Goal: Navigation & Orientation: Find specific page/section

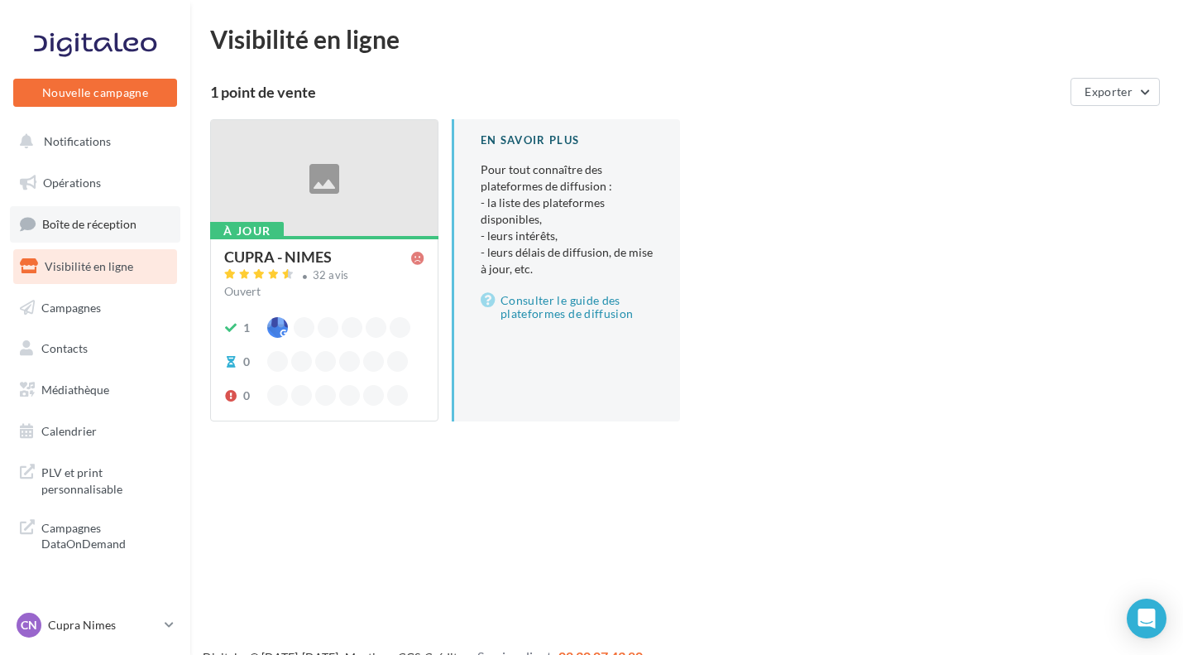
click at [83, 216] on link "Boîte de réception" at bounding box center [95, 224] width 170 height 36
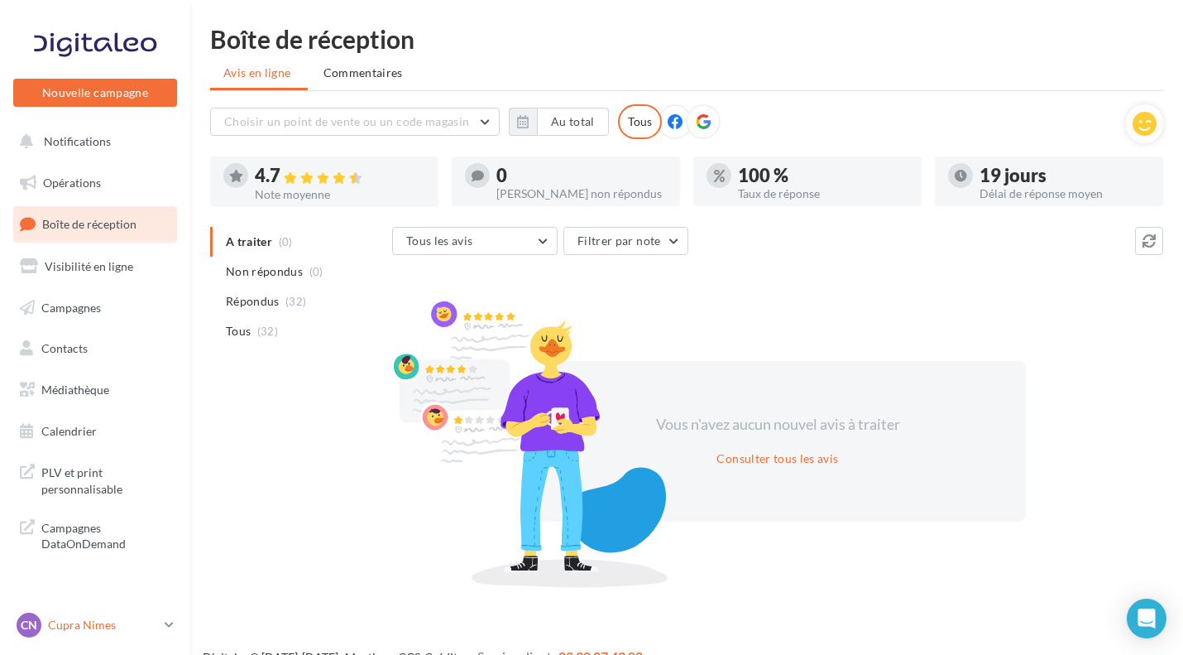
click at [74, 630] on p "Cupra Nimes" at bounding box center [103, 625] width 110 height 17
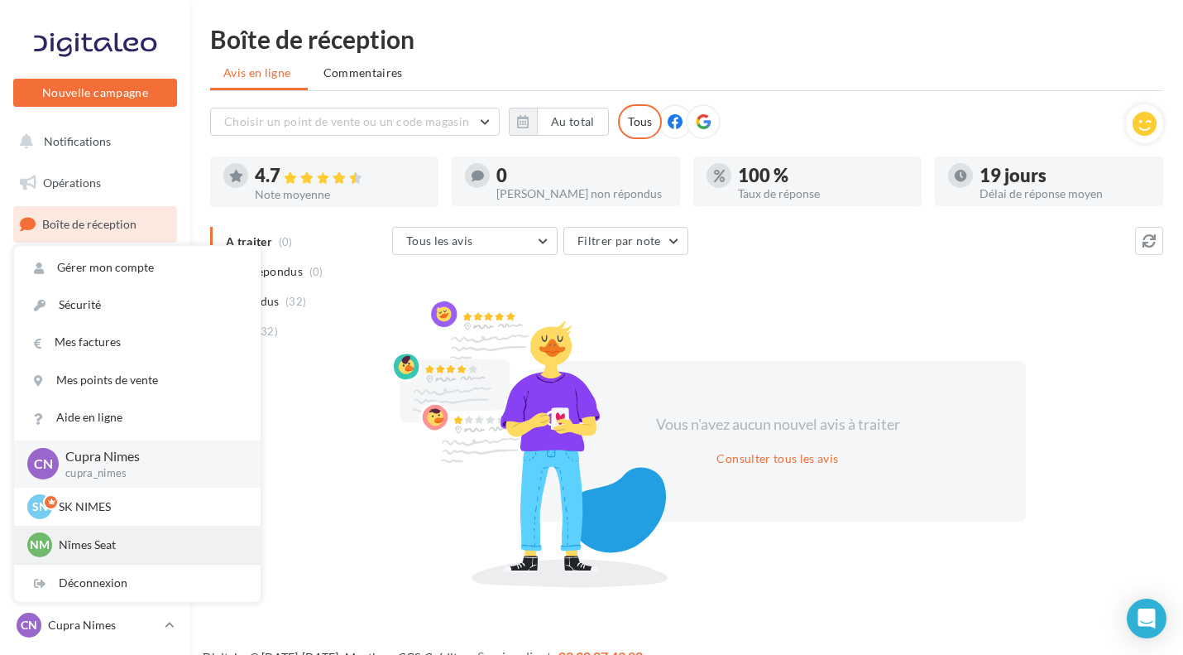
click at [78, 543] on p "Nîmes Seat" at bounding box center [150, 544] width 182 height 17
